Goal: Information Seeking & Learning: Learn about a topic

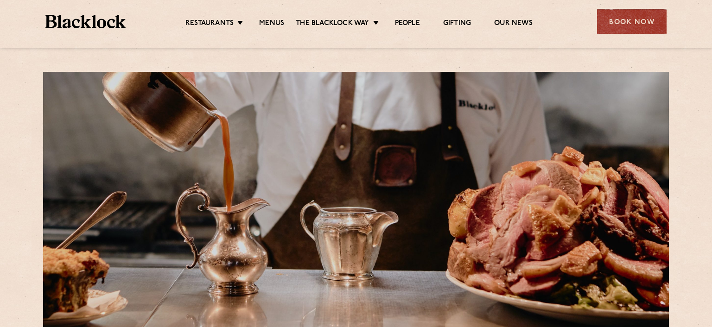
scroll to position [298, 0]
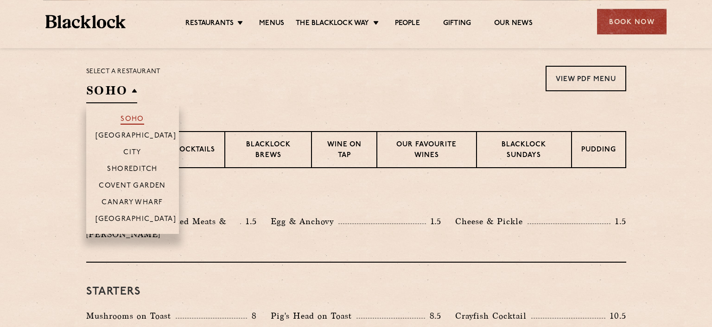
click at [133, 117] on p "Soho" at bounding box center [132, 119] width 24 height 9
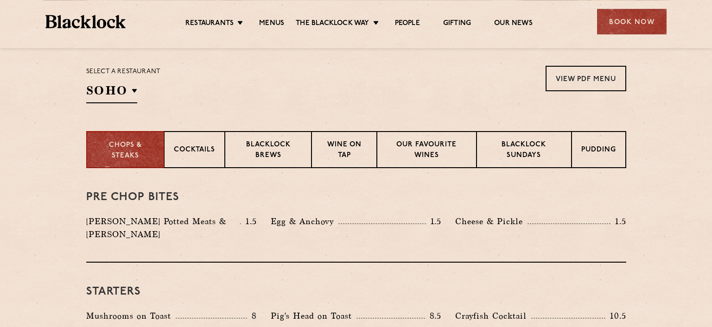
click at [256, 98] on div "Select a restaurant Soho Soho Birmingham City Shoreditch Covent Garden Canary W…" at bounding box center [356, 85] width 540 height 38
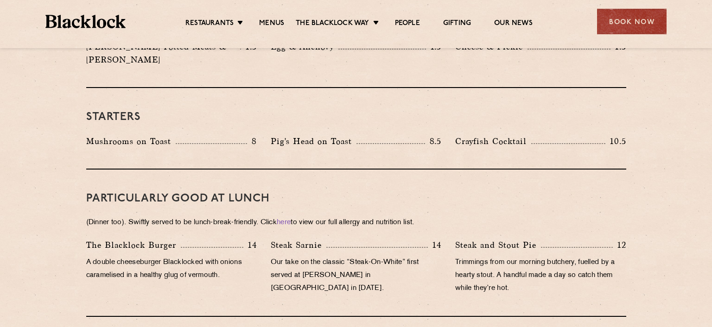
scroll to position [473, 0]
click at [162, 256] on p "A double cheeseburger Blacklocked with onions caramelised in a healthy glug of …" at bounding box center [171, 269] width 171 height 26
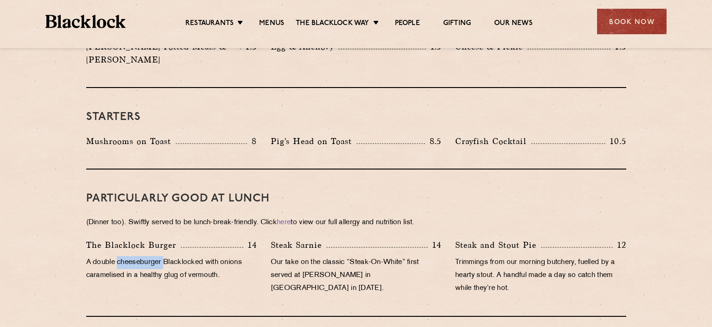
click at [162, 256] on p "A double cheeseburger Blacklocked with onions caramelised in a healthy glug of …" at bounding box center [171, 269] width 171 height 26
drag, startPoint x: 162, startPoint y: 252, endPoint x: 169, endPoint y: 234, distance: 18.9
click at [169, 239] on div "The Blacklock Burger 14 A double cheeseburger Blacklocked with onions caramelis…" at bounding box center [171, 269] width 184 height 61
click at [169, 239] on p "The Blacklock Burger" at bounding box center [133, 245] width 95 height 13
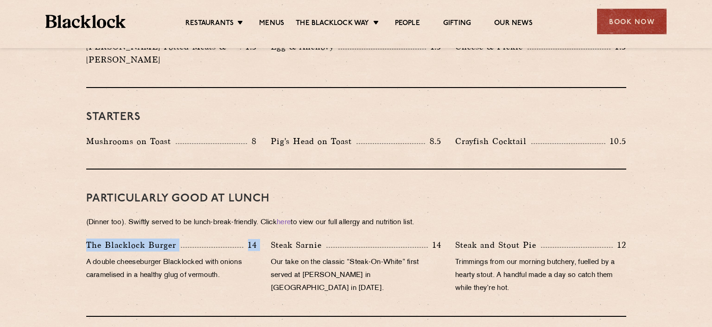
drag, startPoint x: 169, startPoint y: 234, endPoint x: 158, endPoint y: 268, distance: 35.6
click at [158, 268] on div "The Blacklock Burger 14 A double cheeseburger Blacklocked with onions caramelis…" at bounding box center [171, 269] width 184 height 61
click at [303, 256] on p "Our take on the classic “Steak-On-White” first served at [PERSON_NAME] in [GEOG…" at bounding box center [356, 275] width 171 height 39
drag, startPoint x: 353, startPoint y: 252, endPoint x: 403, endPoint y: 250, distance: 50.1
click at [403, 256] on p "Our take on the classic “Steak-On-White” first served at [PERSON_NAME] in [GEOG…" at bounding box center [356, 275] width 171 height 39
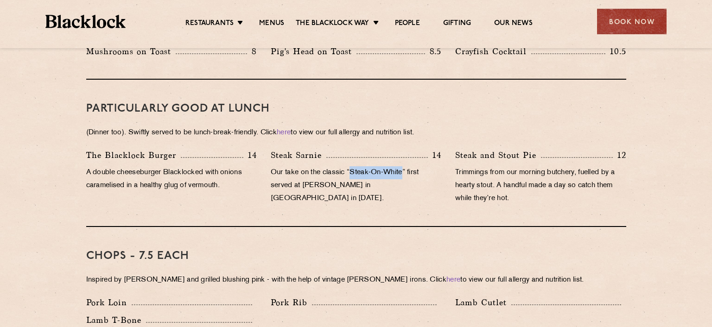
scroll to position [564, 0]
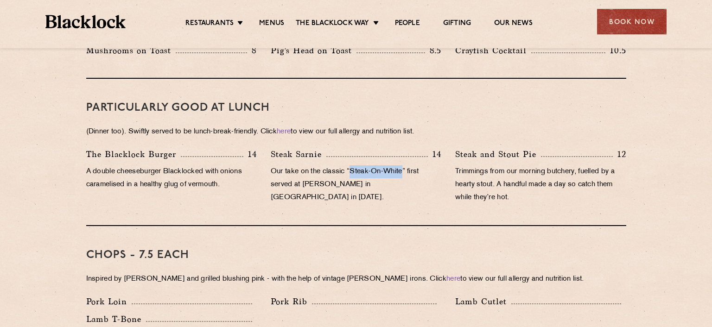
copy p "Steak-On-White"
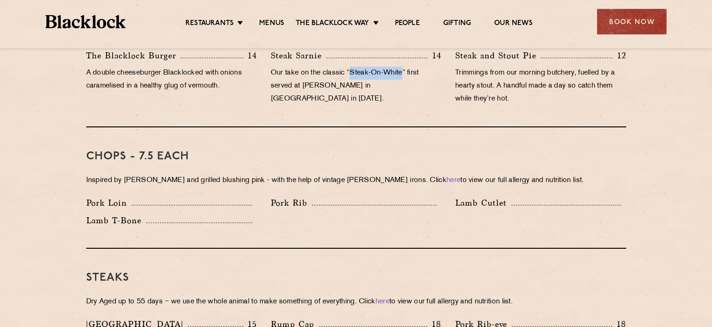
scroll to position [663, 0]
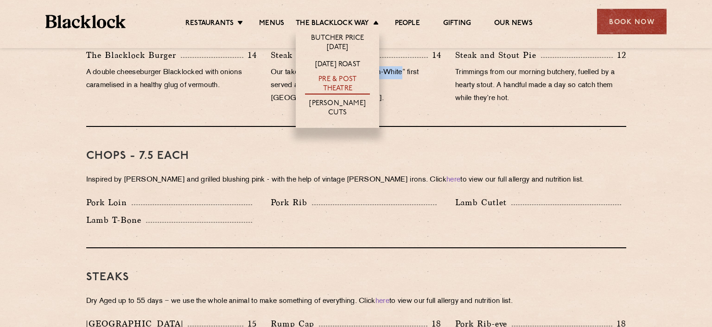
click at [341, 76] on link "Pre & Post Theatre" at bounding box center [337, 84] width 65 height 19
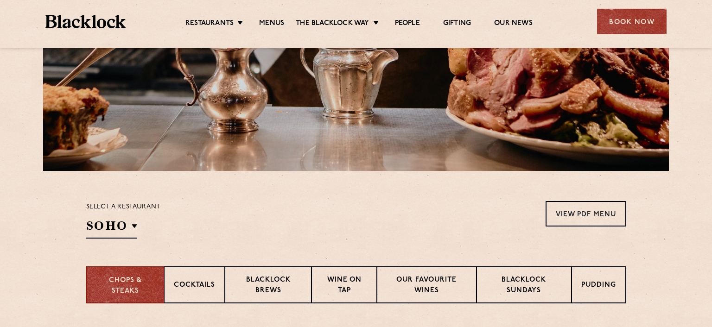
scroll to position [166, 0]
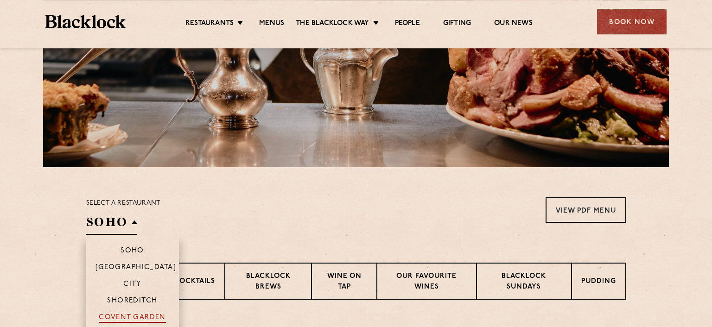
click at [122, 317] on p "Covent Garden" at bounding box center [132, 318] width 67 height 9
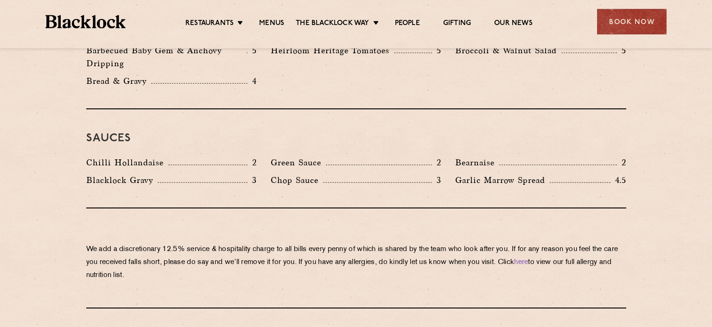
scroll to position [1524, 0]
